Goal: Task Accomplishment & Management: Manage account settings

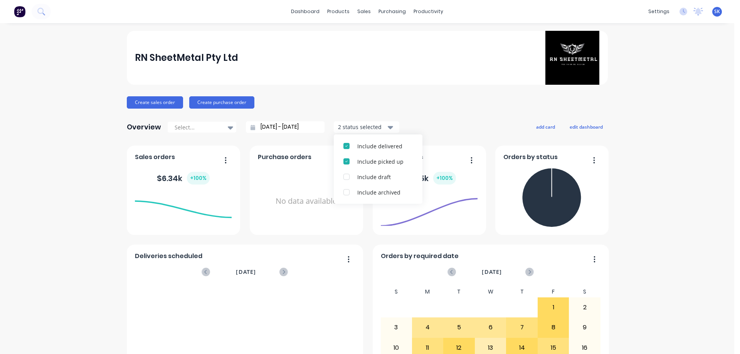
drag, startPoint x: 0, startPoint y: 0, endPoint x: 309, endPoint y: 1, distance: 309.3
click at [435, 62] on div "RN SheetMetal Pty Ltd" at bounding box center [367, 58] width 464 height 54
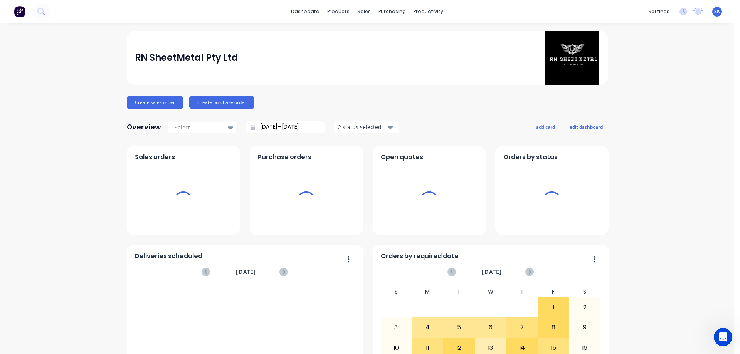
click at [18, 10] on img at bounding box center [20, 12] width 12 height 12
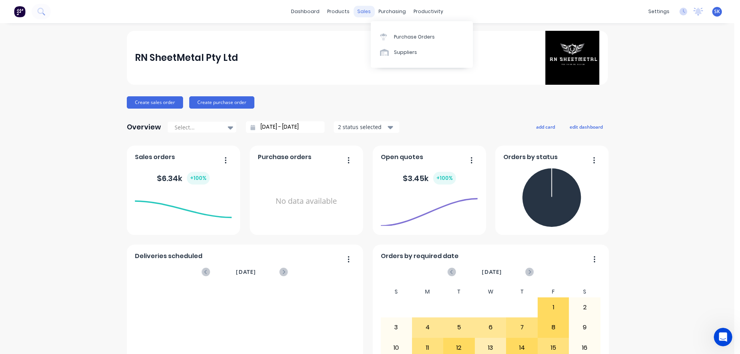
click at [361, 15] on div "sales" at bounding box center [363, 12] width 21 height 12
click at [372, 32] on link "Sales Orders" at bounding box center [402, 36] width 102 height 15
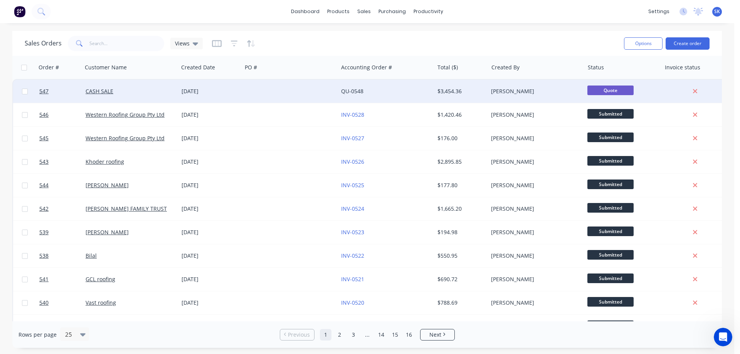
click at [188, 92] on div "[DATE]" at bounding box center [209, 91] width 57 height 8
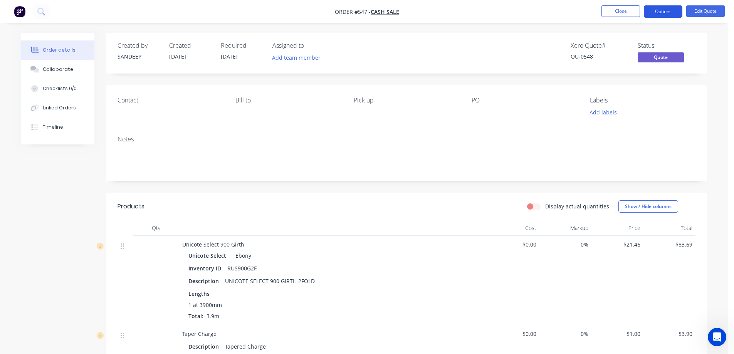
click at [661, 12] on button "Options" at bounding box center [663, 11] width 39 height 12
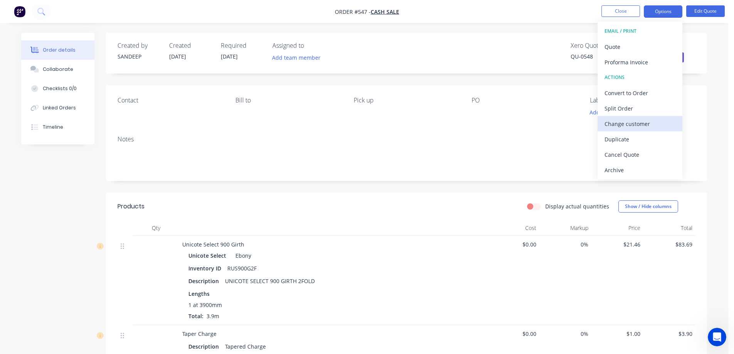
click at [621, 118] on div "Change customer" at bounding box center [639, 123] width 71 height 11
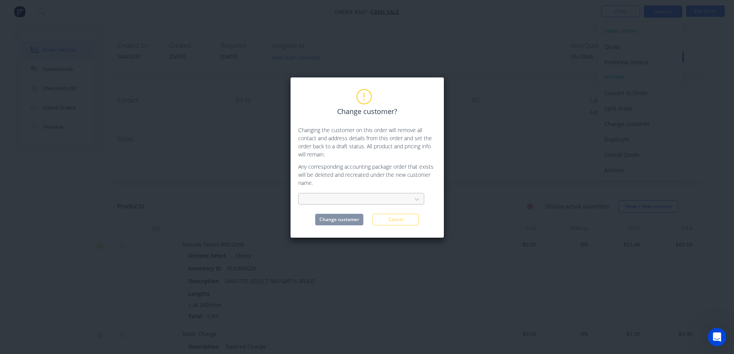
click at [347, 200] on div at bounding box center [356, 200] width 103 height 10
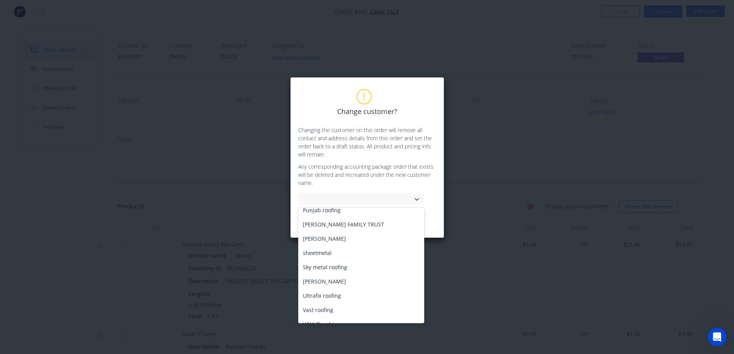
scroll to position [347, 0]
click at [329, 212] on div "[PERSON_NAME]" at bounding box center [361, 212] width 126 height 14
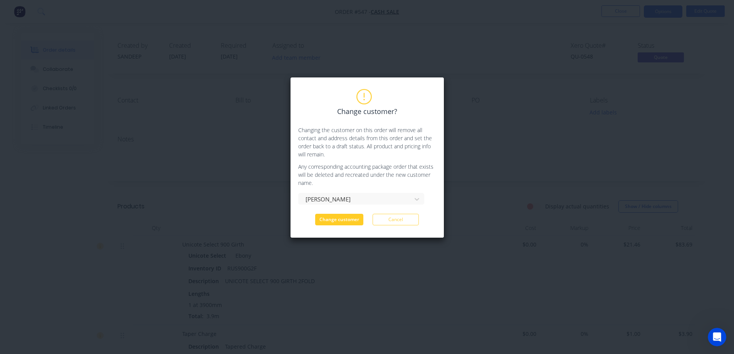
click at [332, 220] on button "Change customer" at bounding box center [339, 220] width 48 height 12
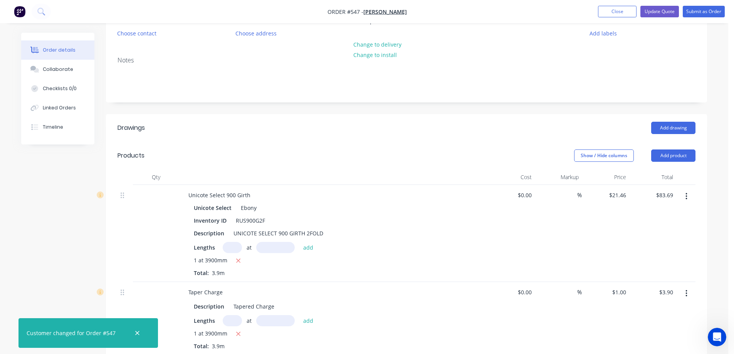
scroll to position [116, 0]
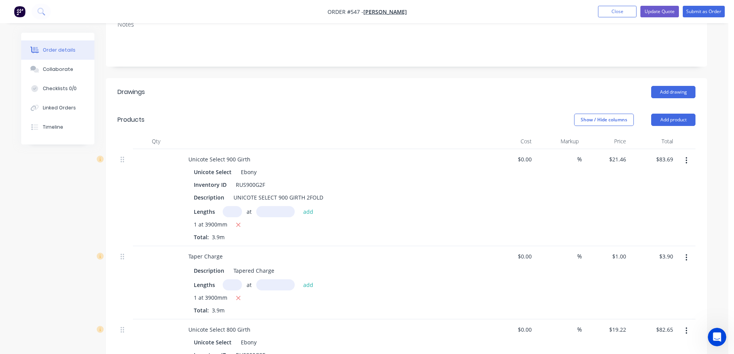
click at [687, 163] on button "button" at bounding box center [686, 161] width 18 height 14
click at [641, 223] on div "Delete" at bounding box center [658, 226] width 59 height 11
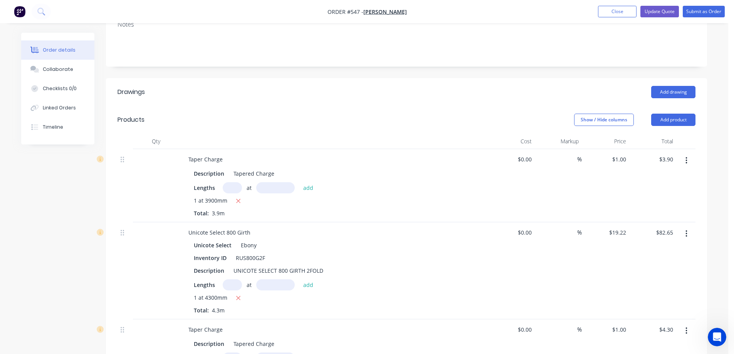
click at [683, 163] on button "button" at bounding box center [686, 161] width 18 height 14
click at [640, 226] on div "Delete" at bounding box center [658, 226] width 59 height 11
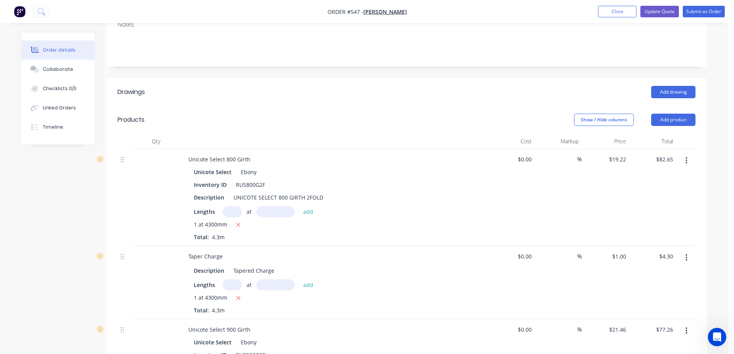
click at [686, 160] on icon "button" at bounding box center [686, 160] width 2 height 7
click at [656, 223] on div "Delete" at bounding box center [658, 226] width 59 height 11
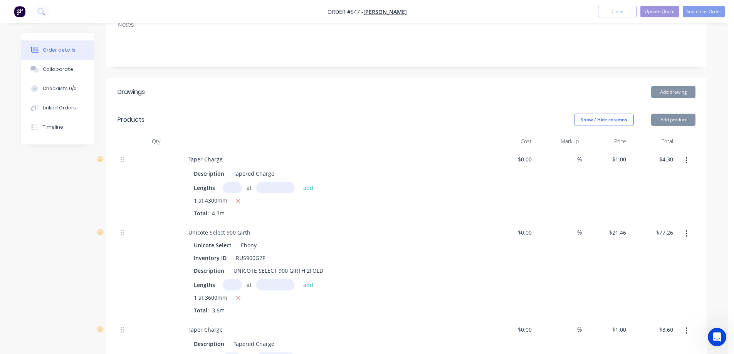
click at [687, 160] on button "button" at bounding box center [686, 161] width 18 height 14
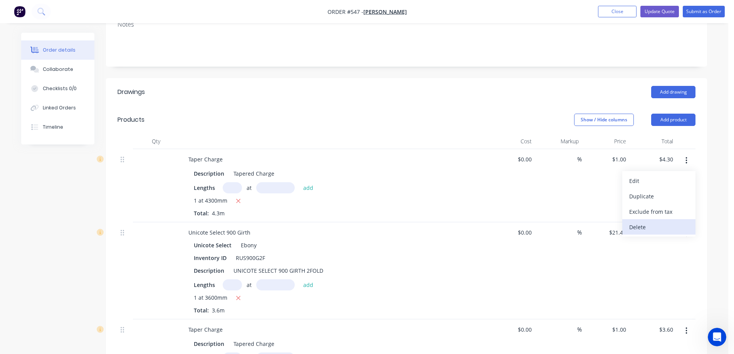
click at [662, 222] on div "Delete" at bounding box center [658, 226] width 59 height 11
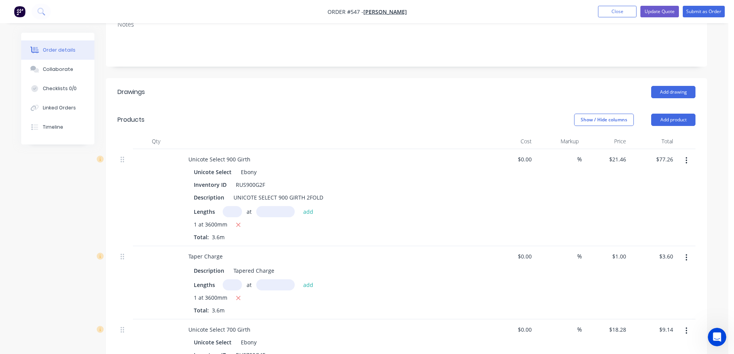
click at [687, 154] on button "button" at bounding box center [686, 161] width 18 height 14
click at [654, 224] on div "Delete" at bounding box center [658, 226] width 59 height 11
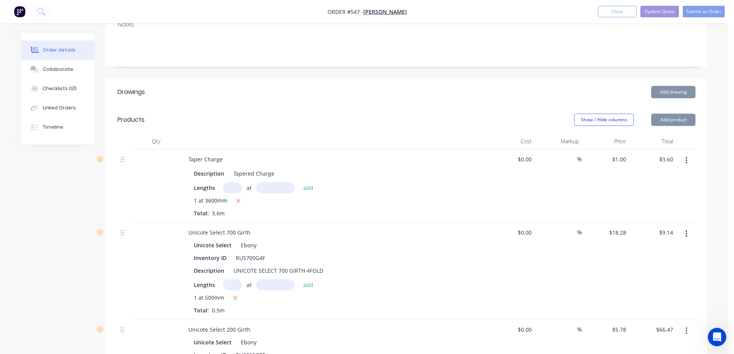
click at [686, 163] on icon "button" at bounding box center [686, 160] width 2 height 7
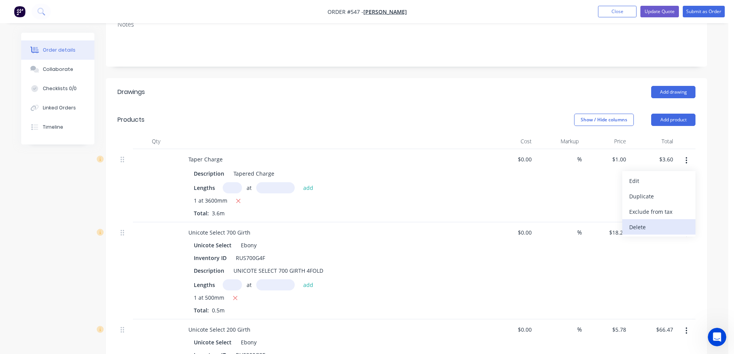
click at [658, 223] on div "Delete" at bounding box center [658, 226] width 59 height 11
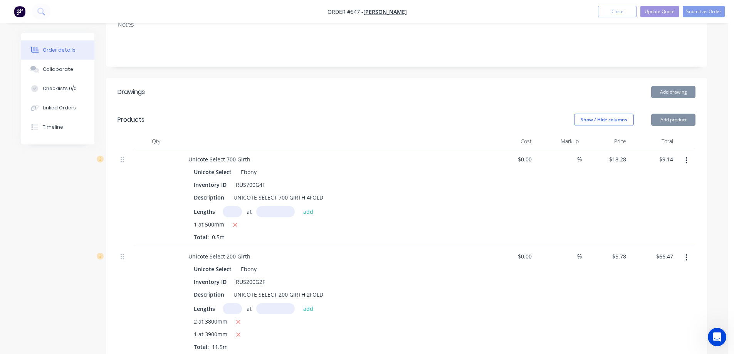
click at [687, 161] on button "button" at bounding box center [686, 161] width 18 height 14
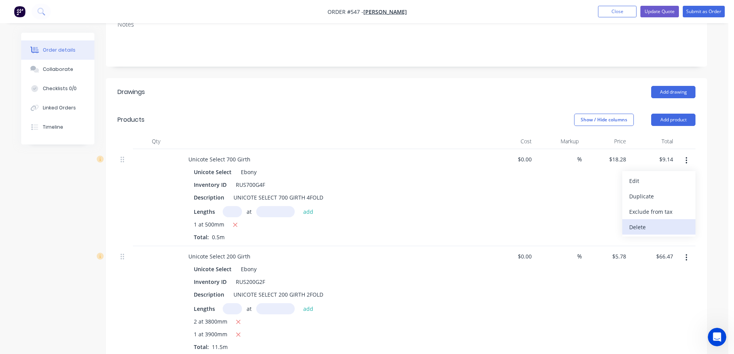
click at [664, 220] on button "Delete" at bounding box center [658, 226] width 73 height 15
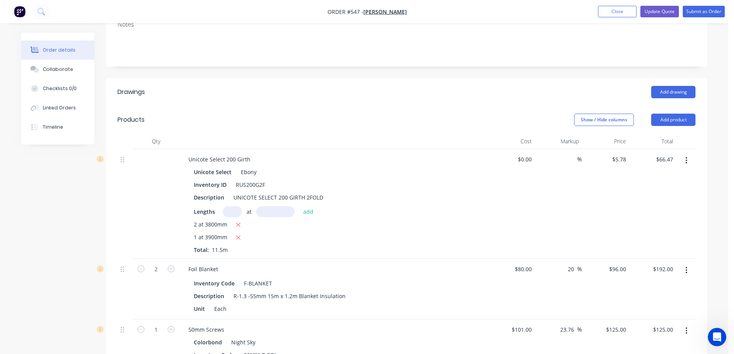
click at [684, 158] on button "button" at bounding box center [686, 161] width 18 height 14
click at [664, 221] on div "Delete" at bounding box center [658, 226] width 59 height 11
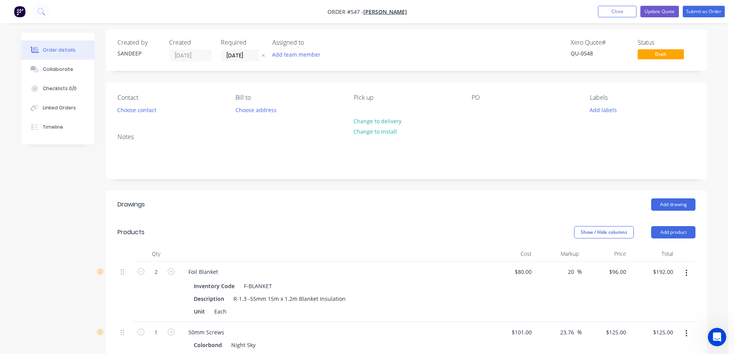
scroll to position [0, 0]
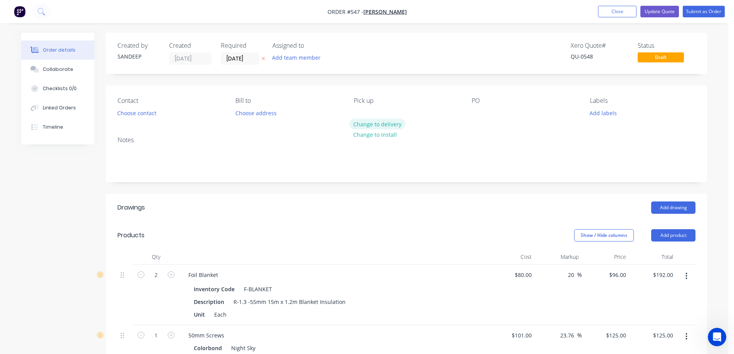
click at [366, 121] on button "Change to delivery" at bounding box center [377, 124] width 56 height 10
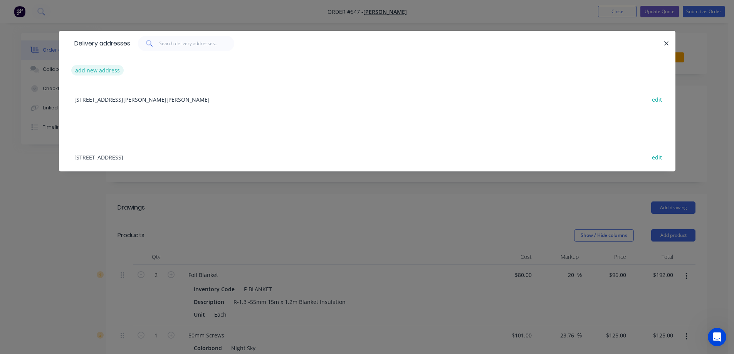
click at [114, 73] on button "add new address" at bounding box center [97, 70] width 53 height 10
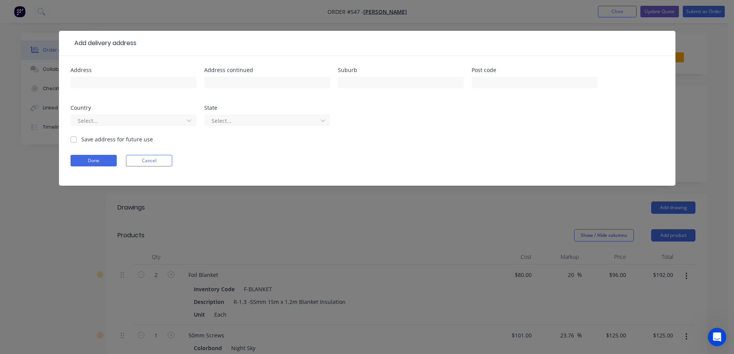
click at [114, 73] on div "Address" at bounding box center [133, 82] width 126 height 30
click at [113, 78] on input "text" at bounding box center [133, 83] width 126 height 12
paste input "[STREET_ADDRESS]"
type input "[STREET_ADDRESS]"
click at [406, 81] on input "text" at bounding box center [401, 83] width 126 height 12
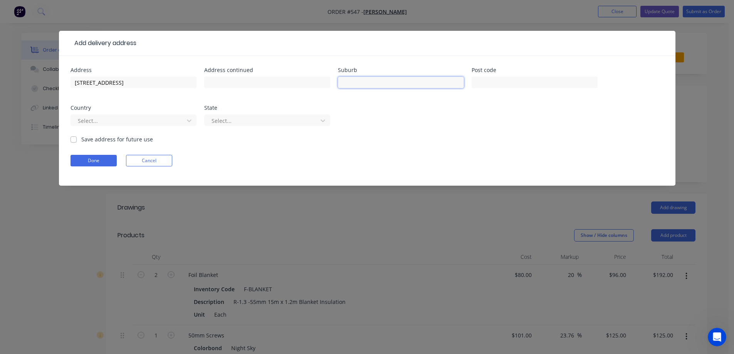
paste input "SUNSHINE NORTH"
type input "SUNSHINE NORTH"
click at [496, 85] on input "text" at bounding box center [534, 83] width 126 height 12
paste input "3020"
type input "3020"
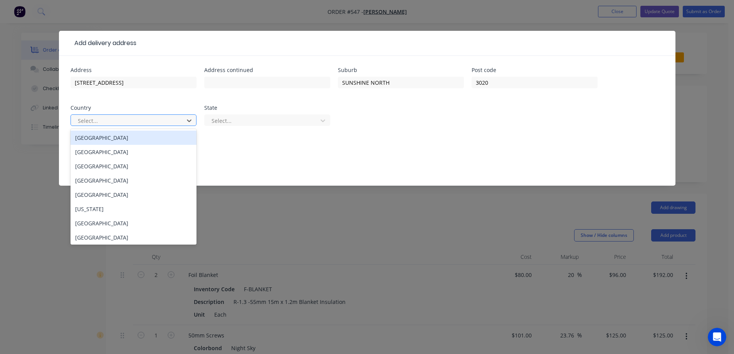
click at [168, 119] on div at bounding box center [128, 121] width 103 height 10
click at [163, 135] on div "[GEOGRAPHIC_DATA]" at bounding box center [133, 138] width 126 height 14
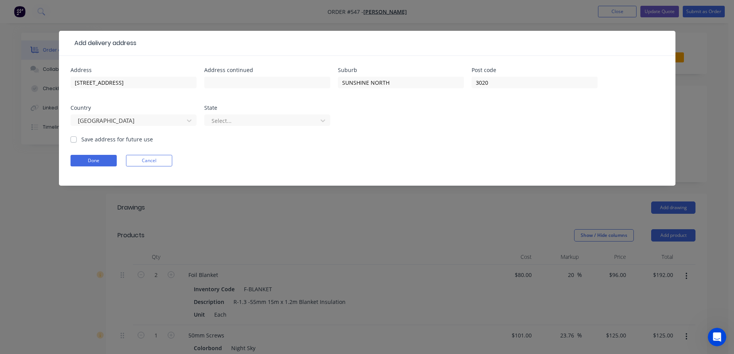
click at [253, 129] on div "Select..." at bounding box center [267, 123] width 126 height 23
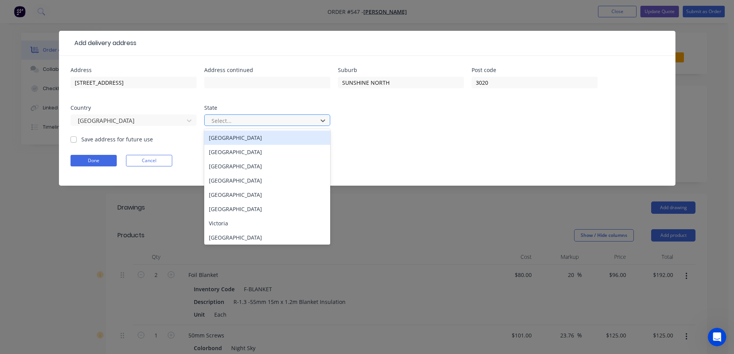
click at [255, 122] on div at bounding box center [262, 121] width 103 height 10
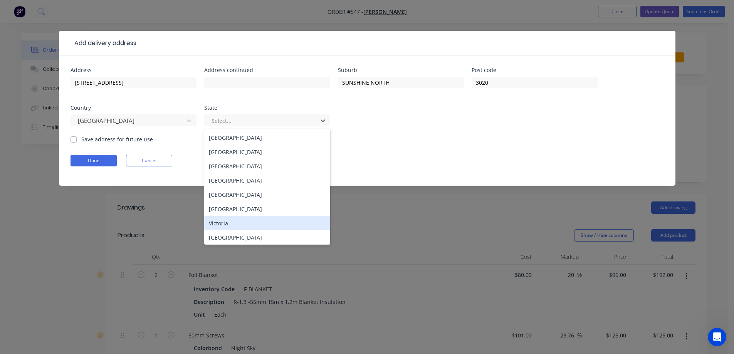
click at [243, 218] on div "Victoria" at bounding box center [267, 223] width 126 height 14
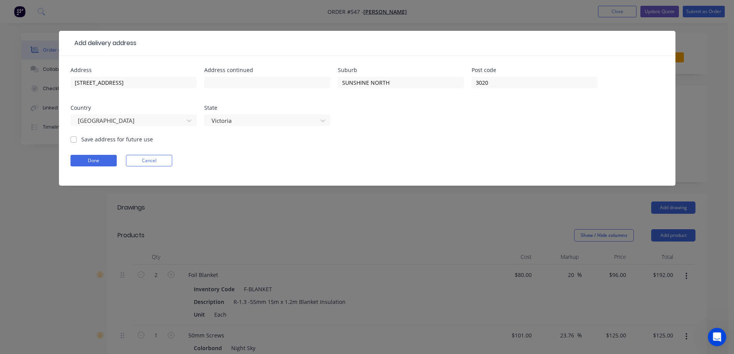
click at [125, 137] on label "Save address for future use" at bounding box center [117, 139] width 72 height 8
click at [77, 137] on input "Save address for future use" at bounding box center [73, 138] width 6 height 7
checkbox input "true"
click at [111, 161] on button "Done" at bounding box center [93, 161] width 46 height 12
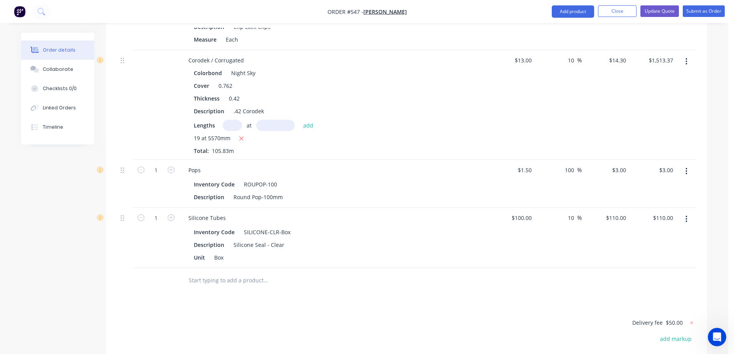
scroll to position [540, 0]
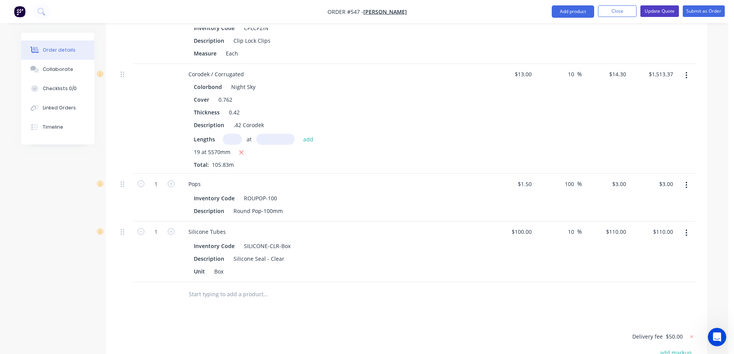
click at [654, 12] on button "Update Quote" at bounding box center [659, 11] width 39 height 12
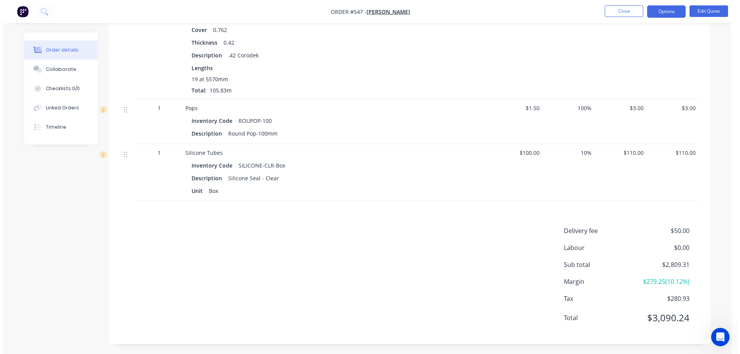
scroll to position [562, 0]
click at [657, 7] on button "Options" at bounding box center [663, 11] width 39 height 12
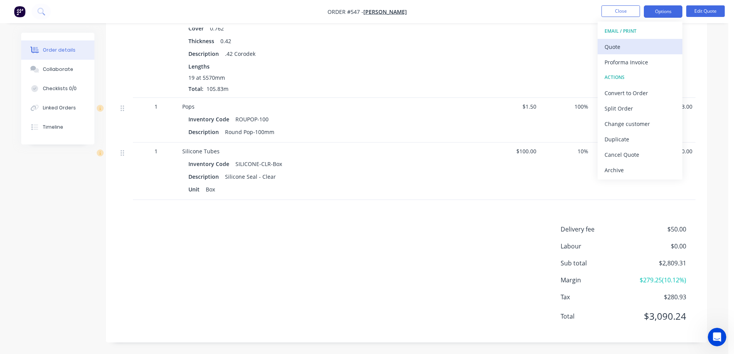
click at [620, 45] on div "Quote" at bounding box center [639, 46] width 71 height 11
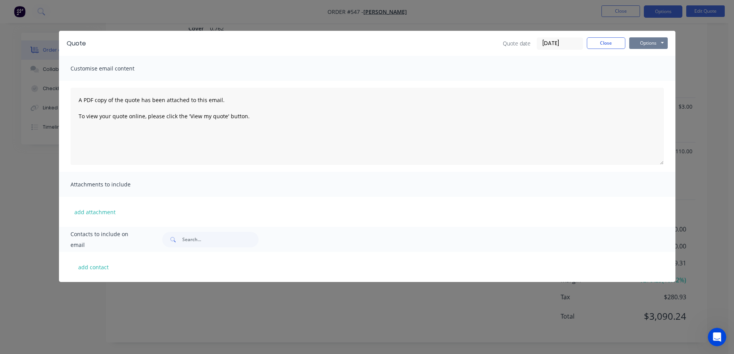
click at [649, 45] on button "Options" at bounding box center [648, 43] width 39 height 12
click at [644, 55] on button "Preview" at bounding box center [653, 56] width 49 height 13
